Goal: Information Seeking & Learning: Learn about a topic

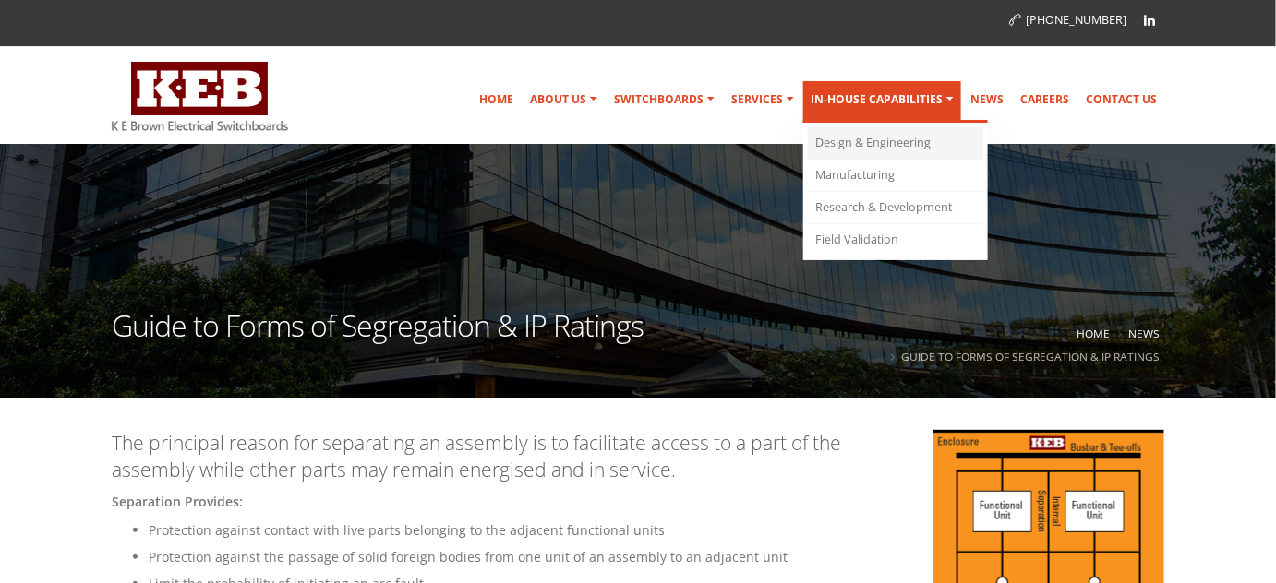
click at [864, 135] on link "Design & Engineering" at bounding box center [895, 143] width 175 height 32
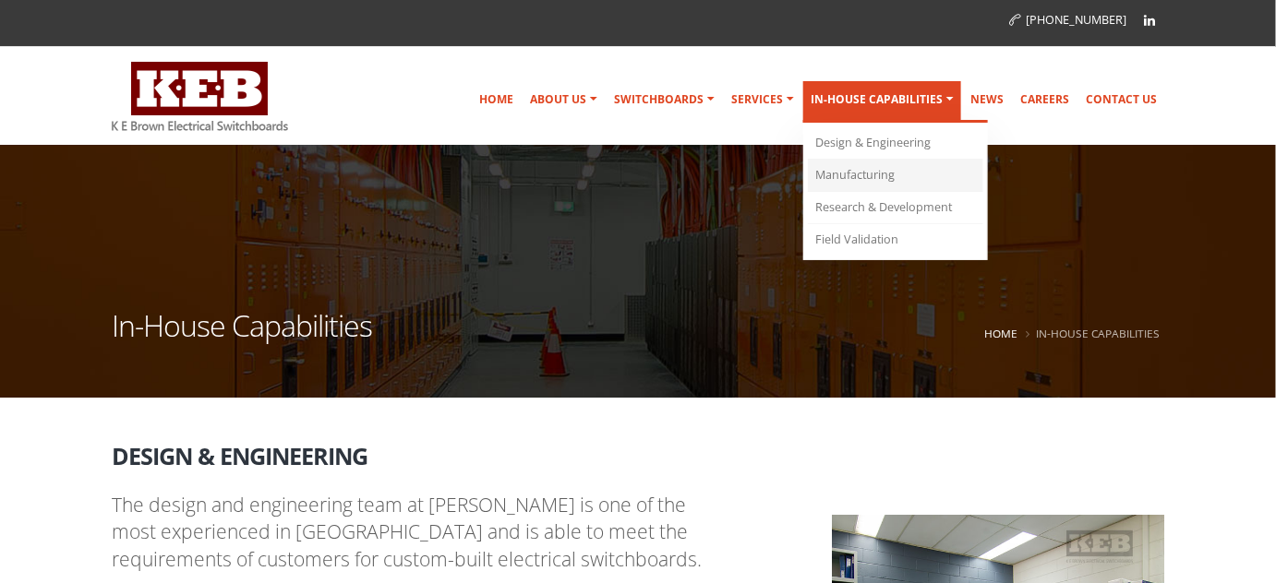
click at [891, 172] on link "Manufacturing" at bounding box center [895, 176] width 175 height 32
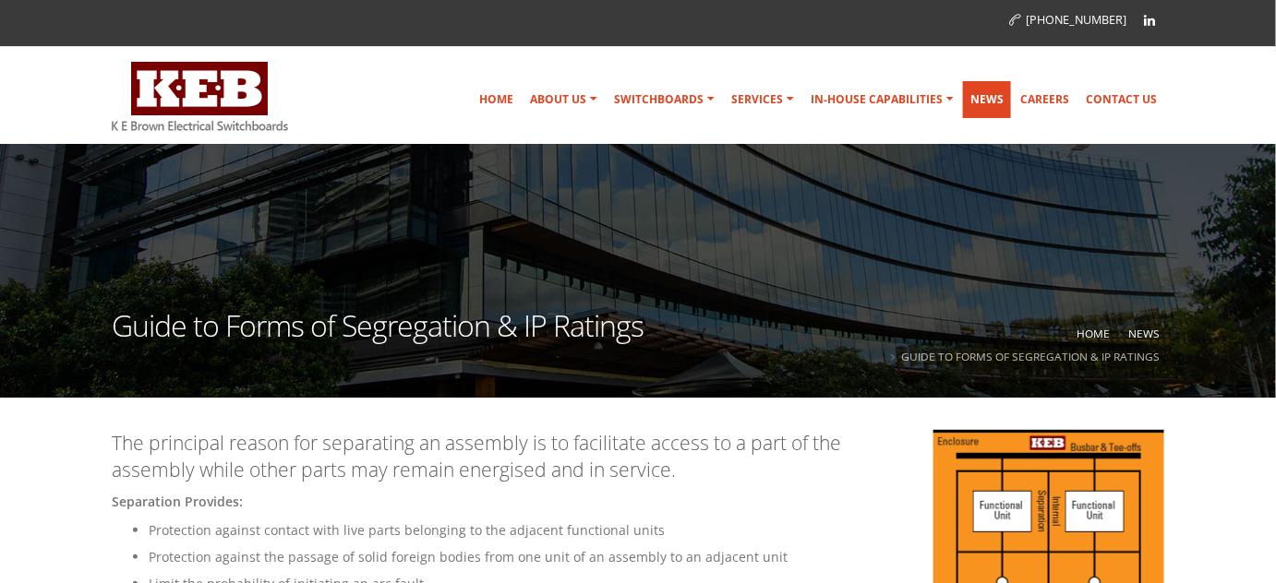
click at [1002, 99] on link "News" at bounding box center [987, 99] width 48 height 37
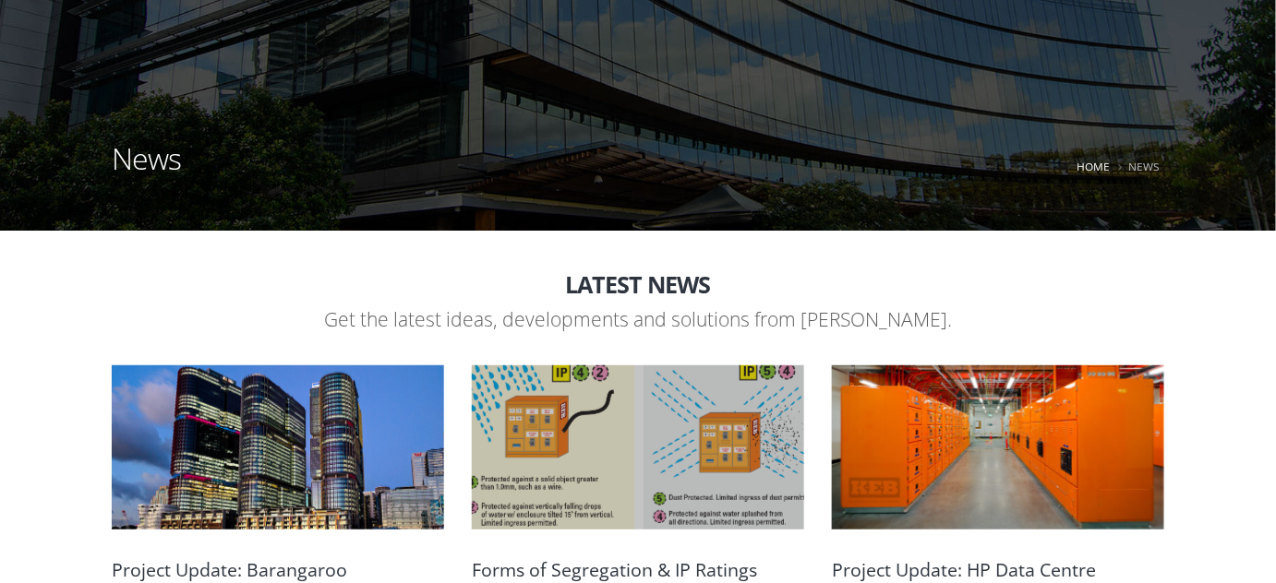
scroll to position [503, 0]
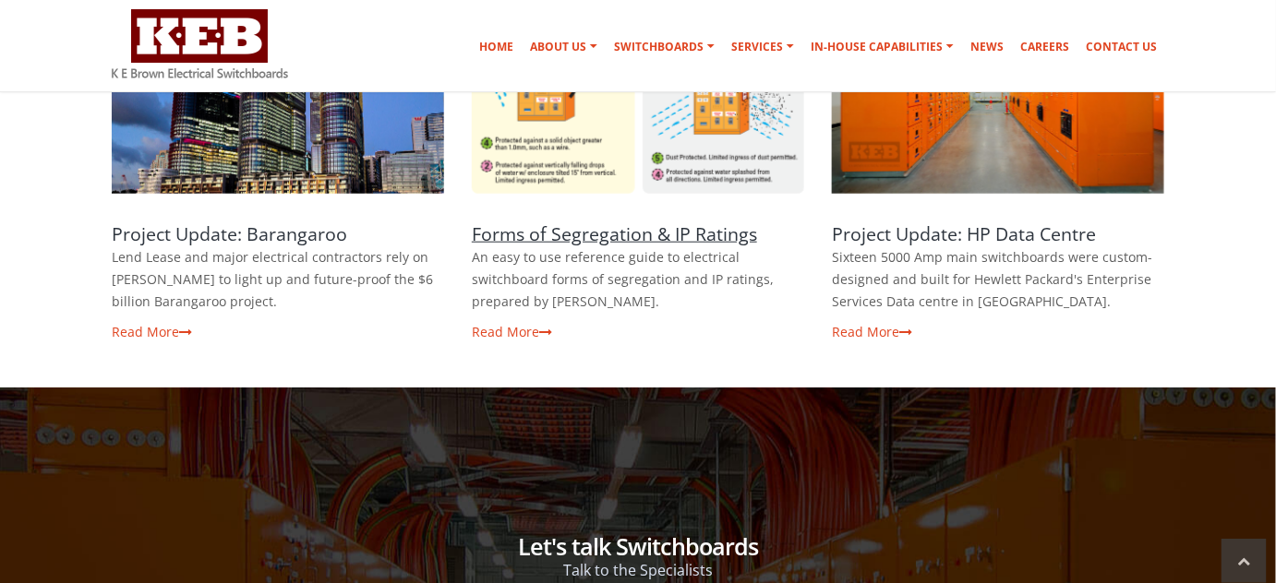
click at [728, 231] on link "Forms of Segregation & IP Ratings" at bounding box center [614, 234] width 285 height 25
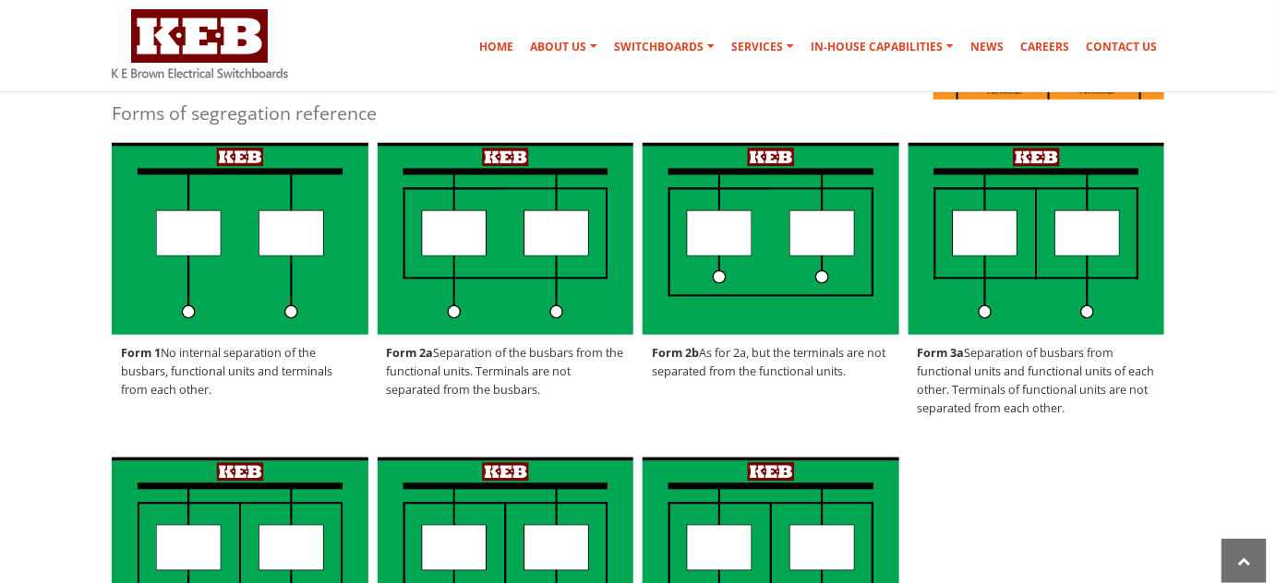
scroll to position [167, 0]
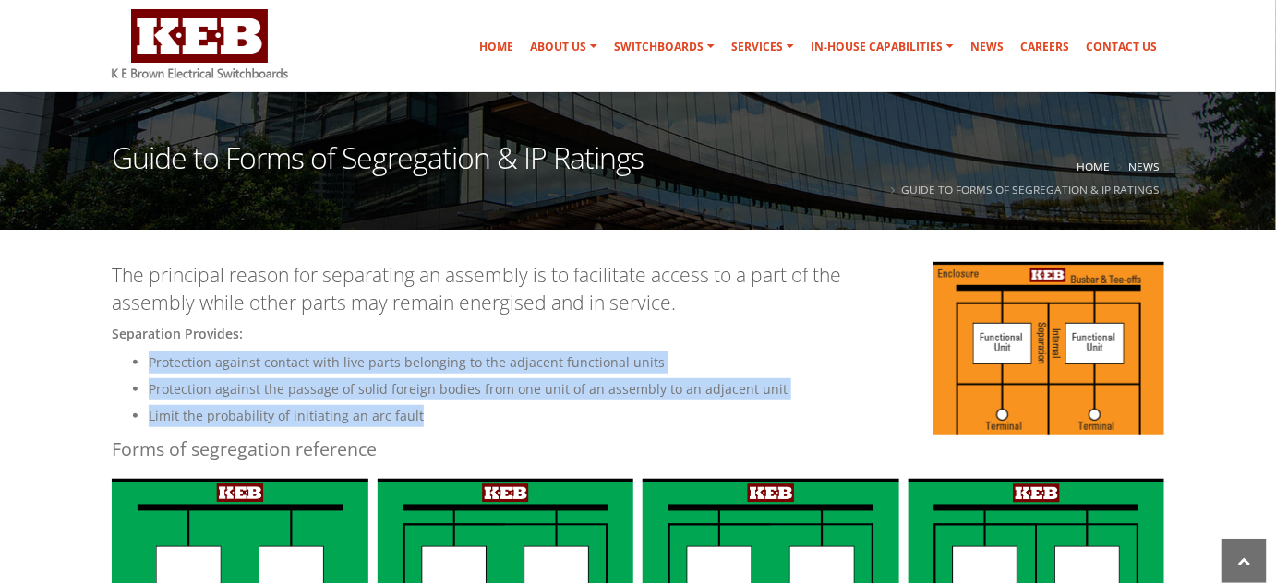
drag, startPoint x: 150, startPoint y: 360, endPoint x: 524, endPoint y: 419, distance: 379.4
click at [521, 416] on ul "Protection against contact with live parts belonging to the adjacent functional…" at bounding box center [638, 390] width 1052 height 76
click at [525, 420] on li "Limit the probability of initiating an arc fault" at bounding box center [656, 416] width 1015 height 22
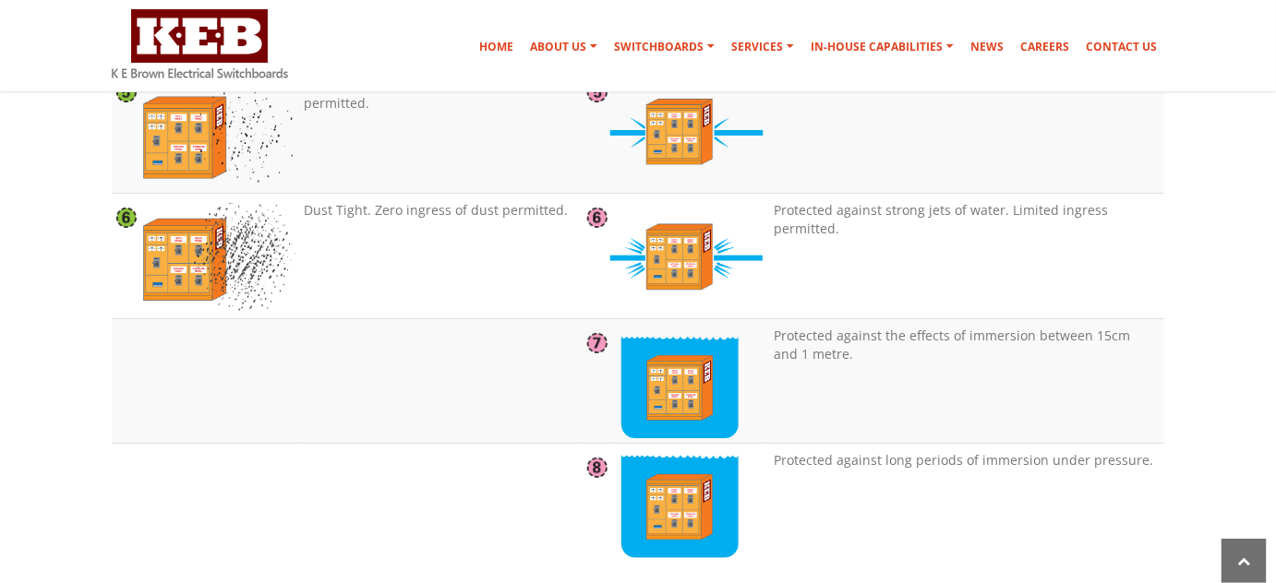
scroll to position [2181, 0]
